Goal: Find specific page/section: Find specific page/section

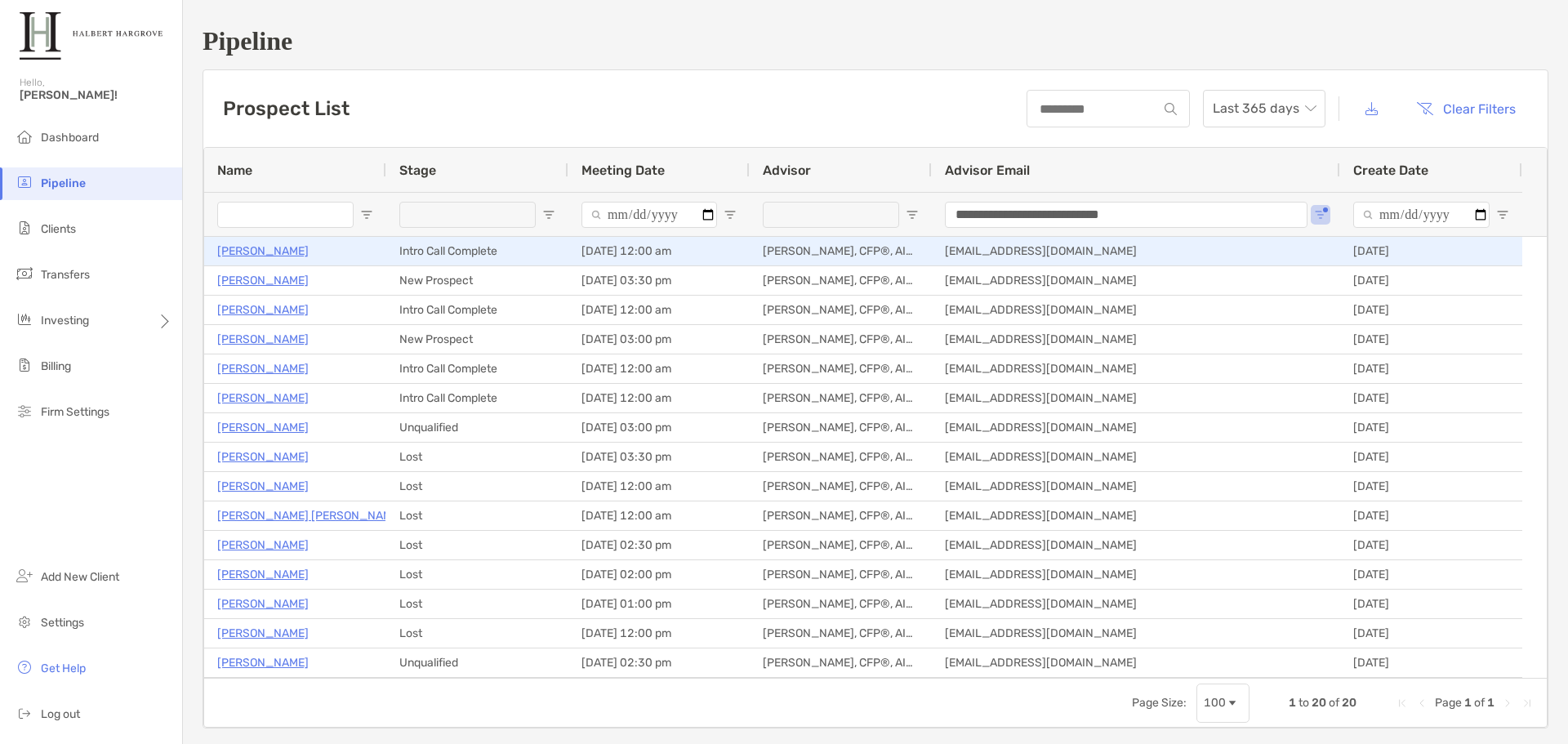
click at [259, 254] on p "[PERSON_NAME]" at bounding box center [263, 251] width 91 height 20
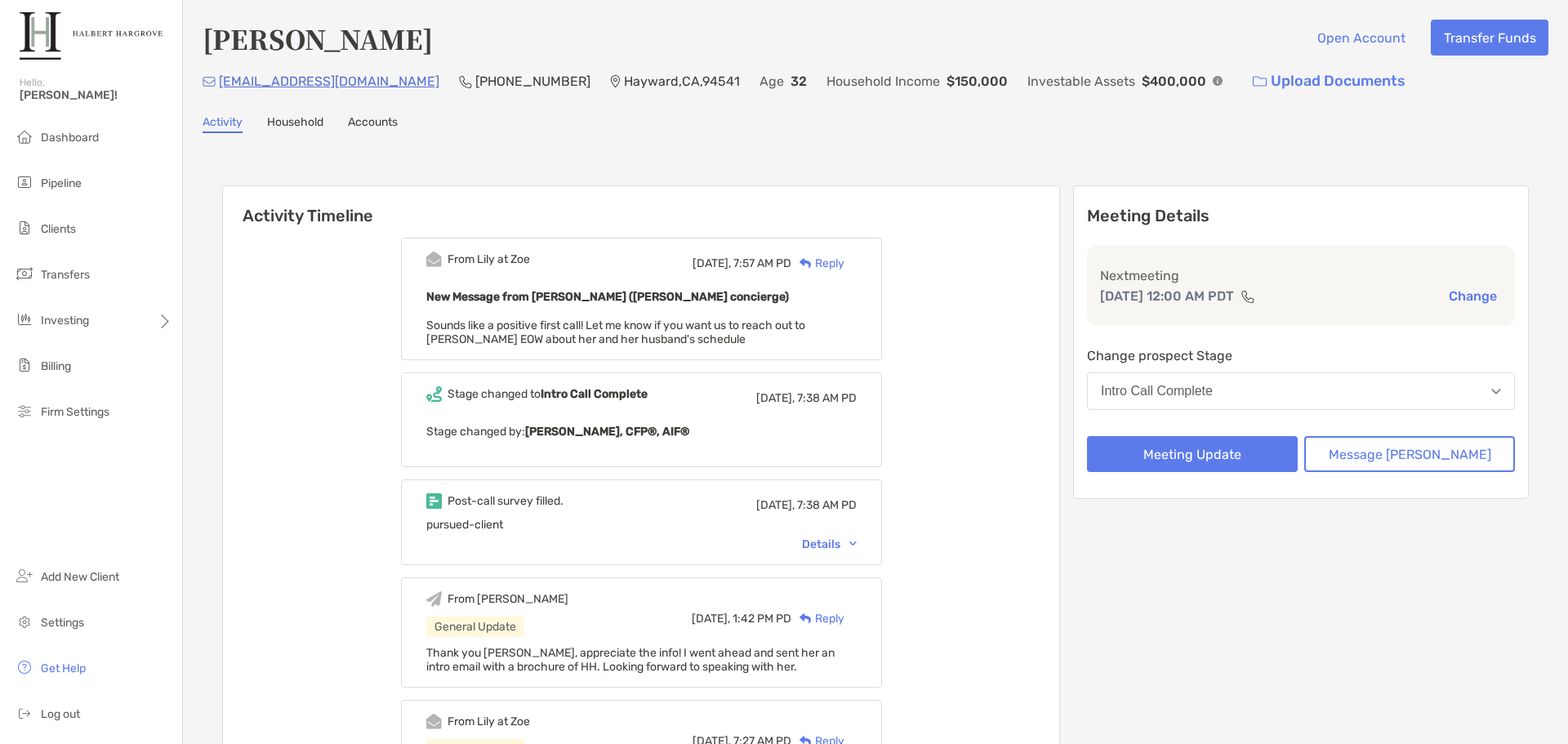
click at [1259, 149] on div "Activity Timeline From Lily at Zoe Today, 7:57 AM PD Reply New Message from Lil…" at bounding box center [875, 662] width 1347 height 1025
